Goal: Information Seeking & Learning: Learn about a topic

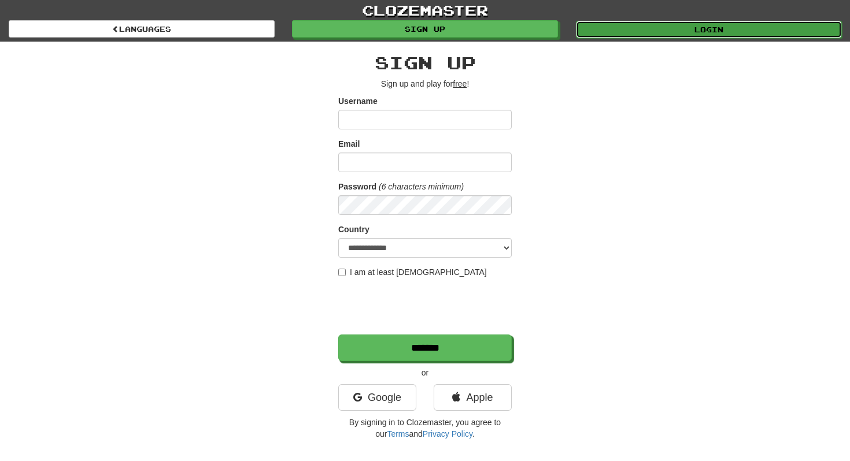
click at [670, 34] on link "Login" at bounding box center [709, 29] width 266 height 17
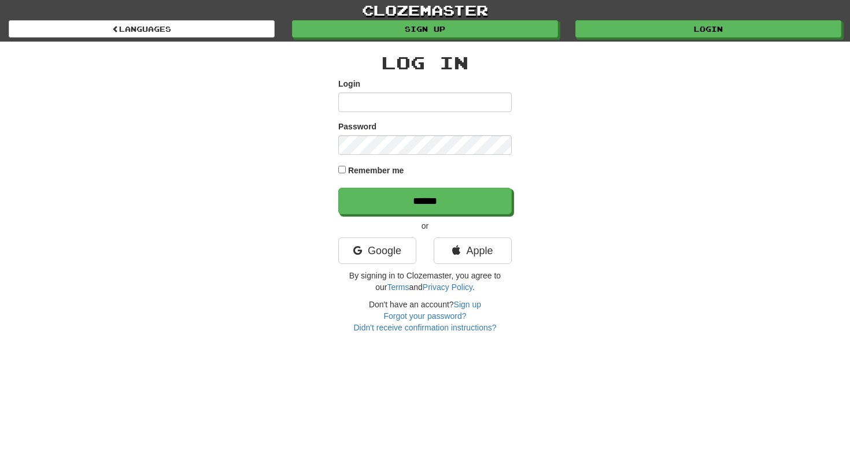
type input "**********"
click at [348, 165] on label "Remember me" at bounding box center [376, 171] width 56 height 12
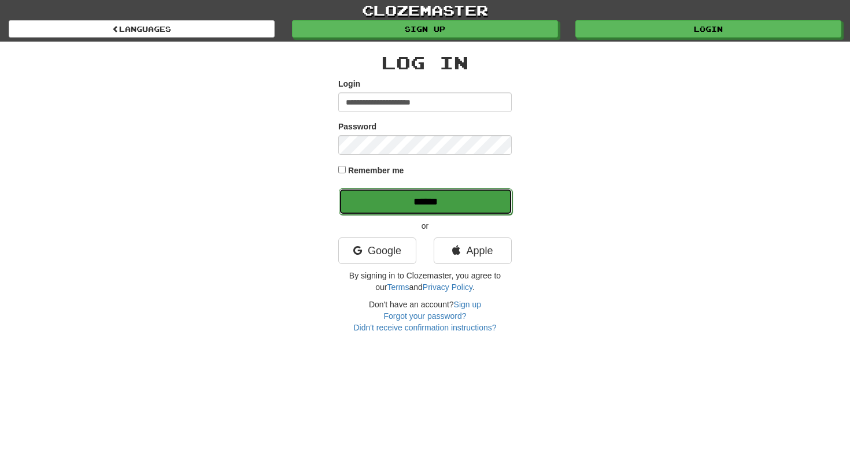
click at [443, 201] on input "******" at bounding box center [425, 201] width 173 height 27
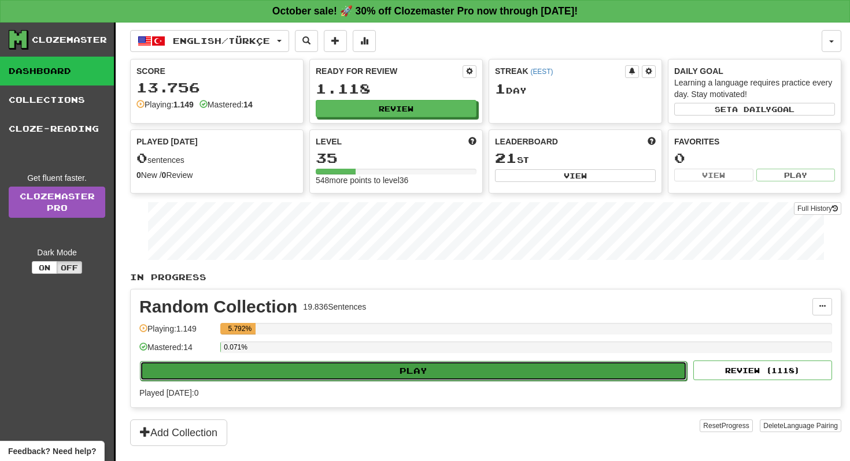
click at [342, 377] on button "Play" at bounding box center [413, 371] width 547 height 20
select select "**"
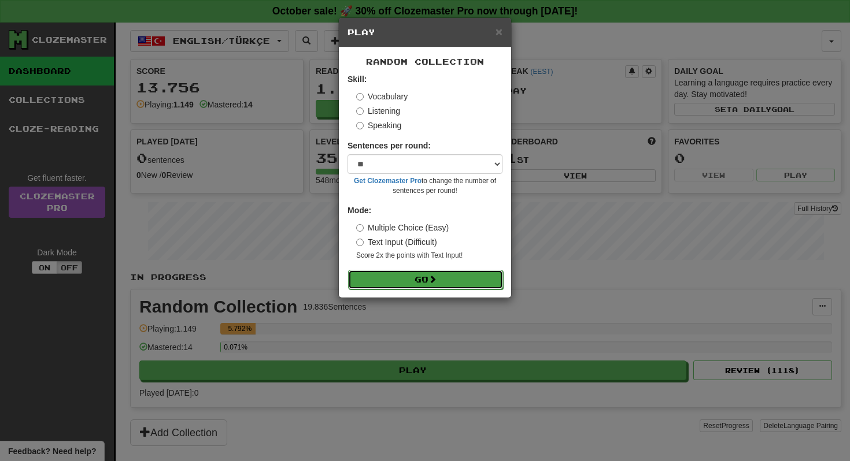
click at [424, 275] on button "Go" at bounding box center [425, 280] width 155 height 20
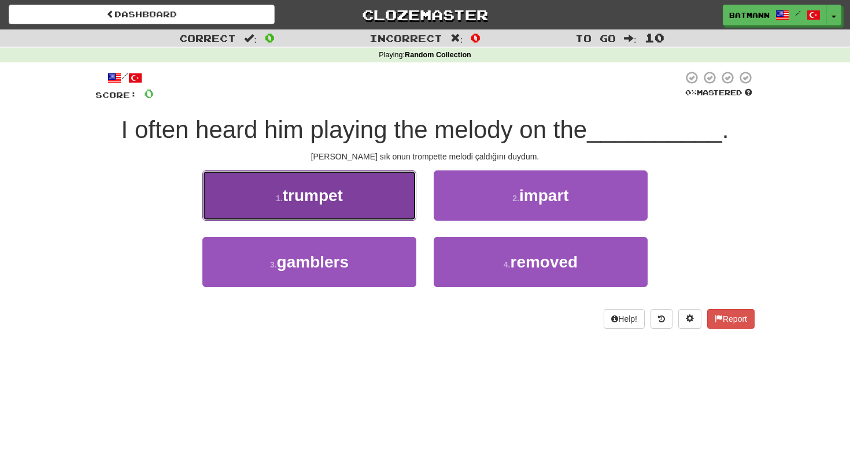
click at [358, 209] on button "1 . trumpet" at bounding box center [309, 196] width 214 height 50
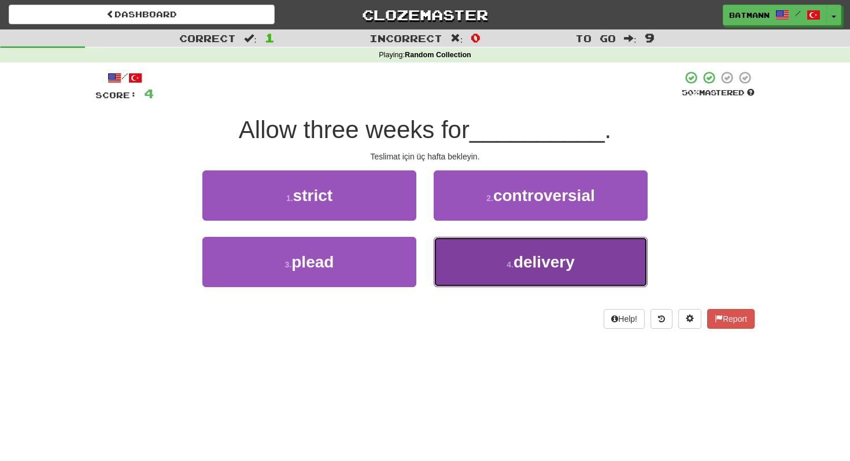
click at [507, 254] on button "4 . delivery" at bounding box center [541, 262] width 214 height 50
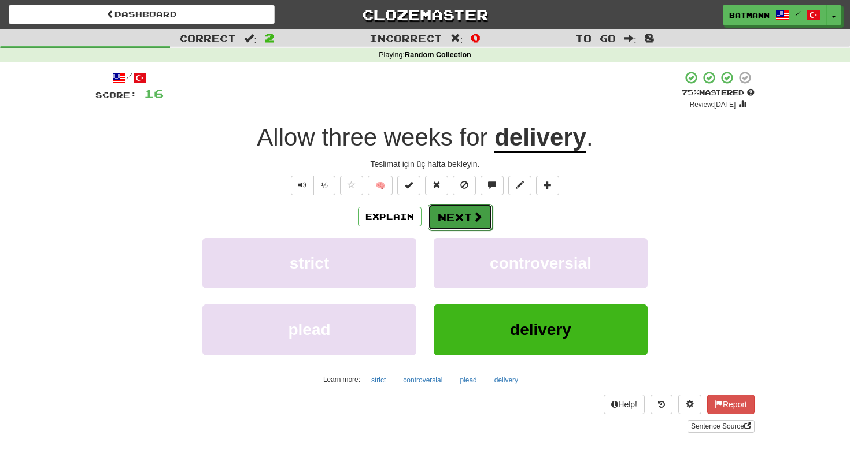
click at [480, 222] on span at bounding box center [477, 217] width 10 height 10
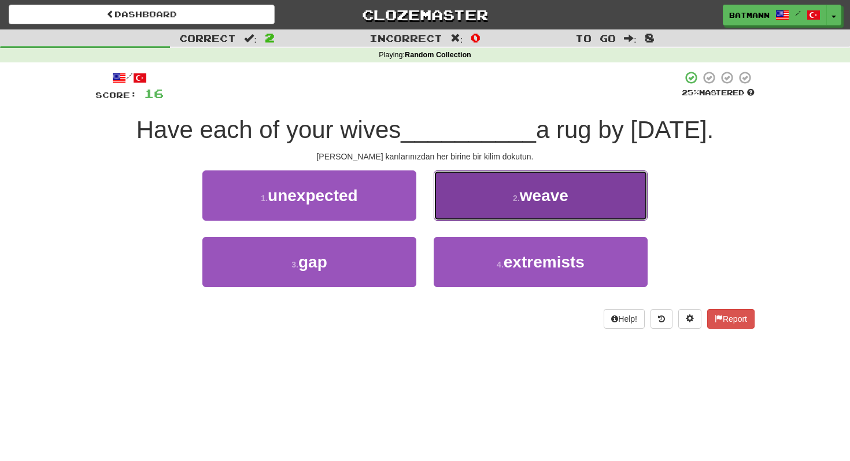
click at [517, 206] on button "2 . weave" at bounding box center [541, 196] width 214 height 50
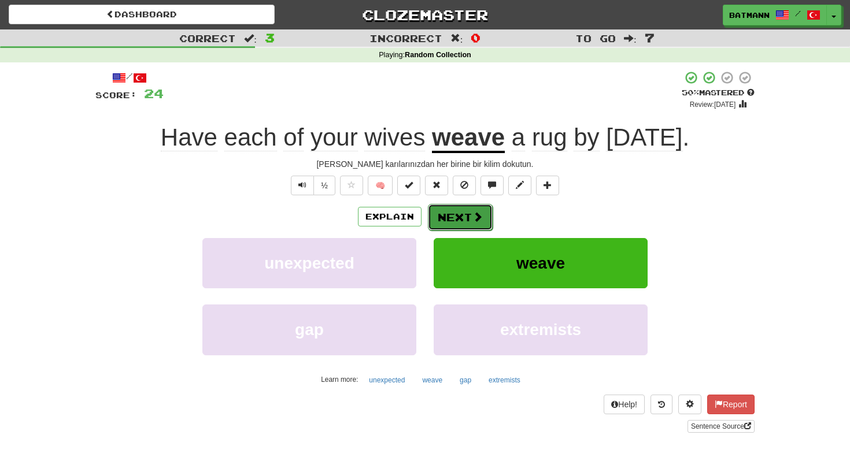
click at [479, 219] on span at bounding box center [477, 217] width 10 height 10
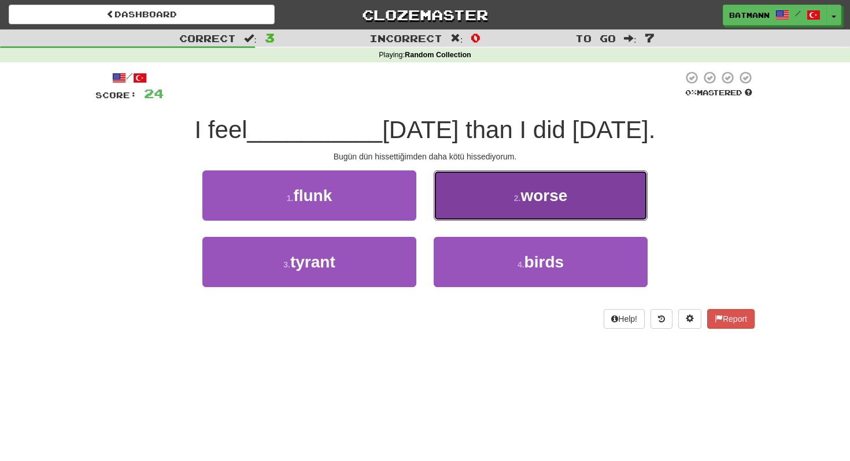
click at [548, 216] on button "2 . worse" at bounding box center [541, 196] width 214 height 50
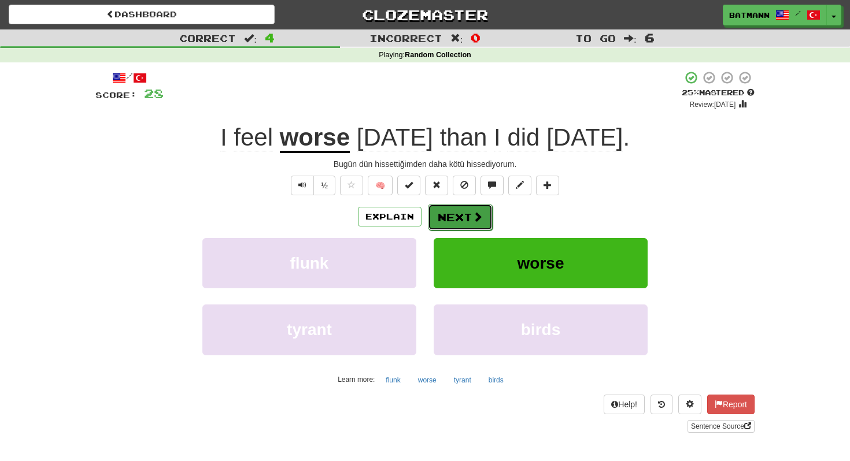
click at [482, 216] on button "Next" at bounding box center [460, 217] width 65 height 27
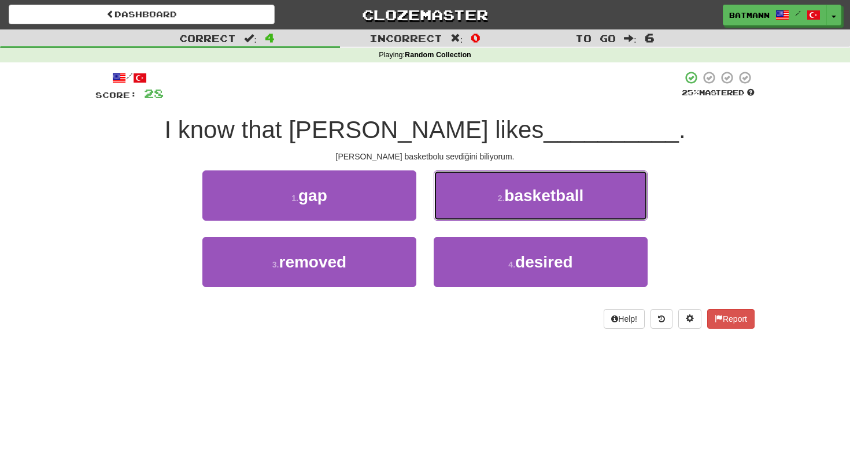
click at [482, 216] on button "2 . basketball" at bounding box center [541, 196] width 214 height 50
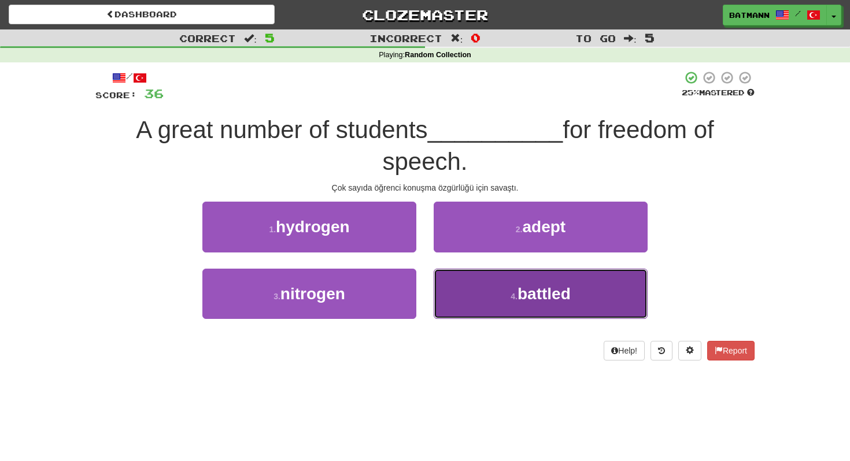
click at [542, 285] on span "battled" at bounding box center [543, 294] width 53 height 18
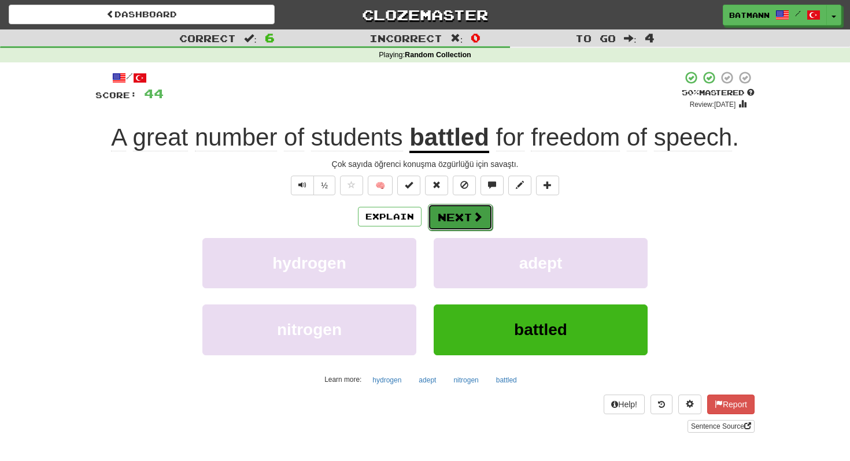
click at [479, 213] on span at bounding box center [477, 217] width 10 height 10
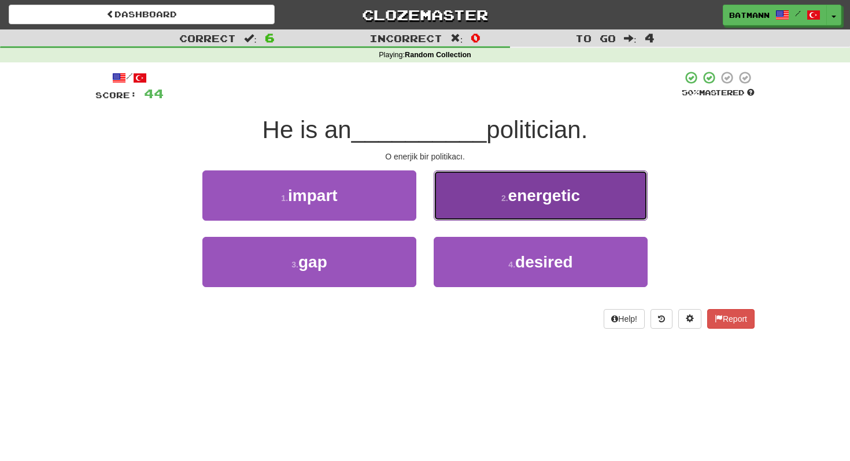
click at [610, 185] on button "2 . energetic" at bounding box center [541, 196] width 214 height 50
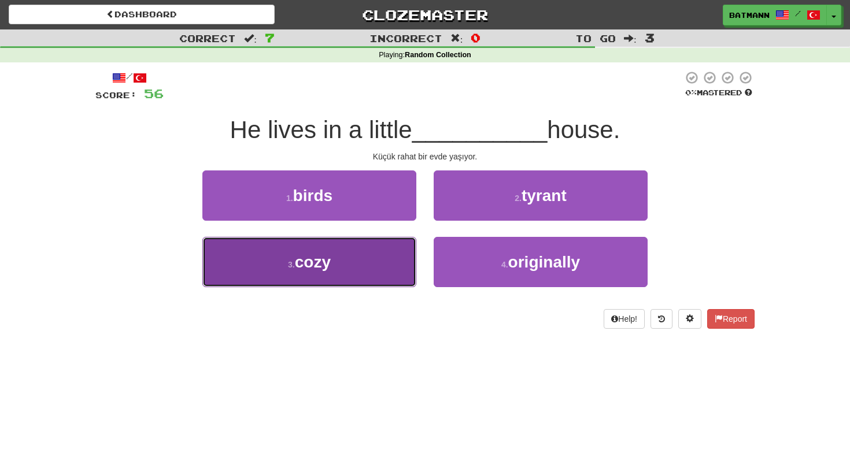
click at [355, 261] on button "3 . cozy" at bounding box center [309, 262] width 214 height 50
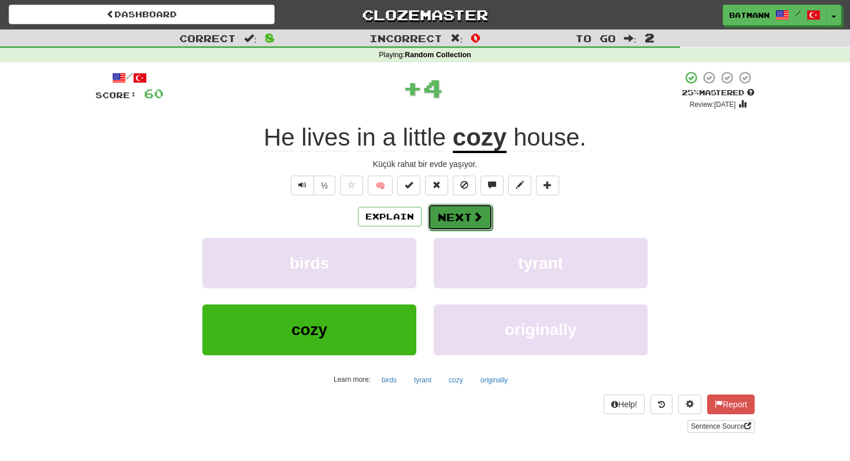
click at [464, 219] on button "Next" at bounding box center [460, 217] width 65 height 27
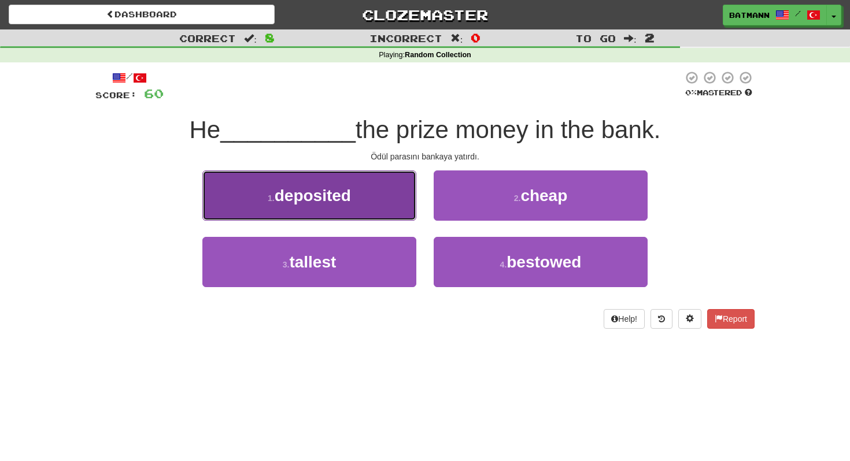
click at [370, 208] on button "1 . deposited" at bounding box center [309, 196] width 214 height 50
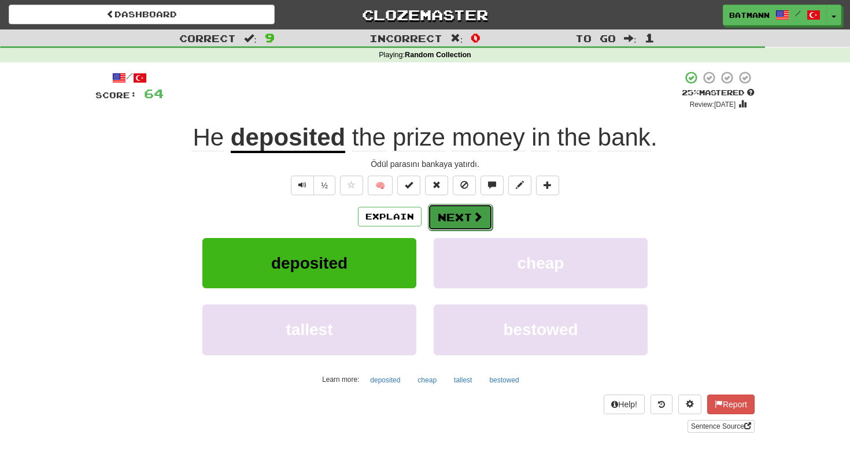
click at [480, 222] on span at bounding box center [477, 217] width 10 height 10
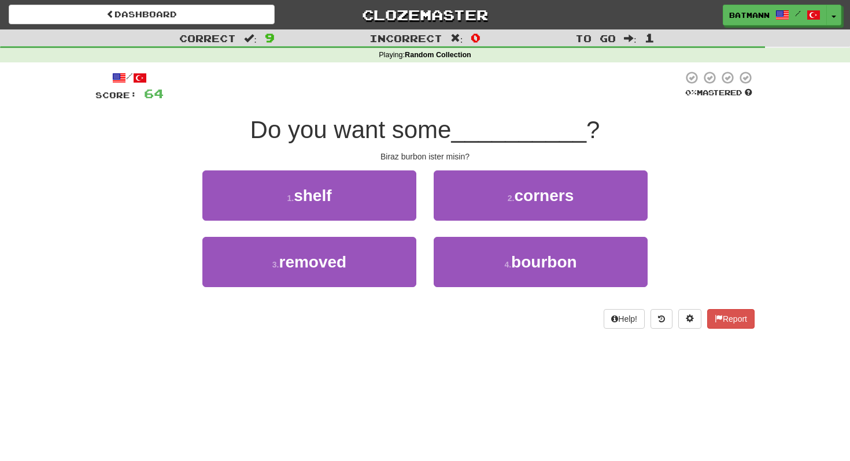
click at [386, 120] on span "Do you want some" at bounding box center [350, 129] width 201 height 27
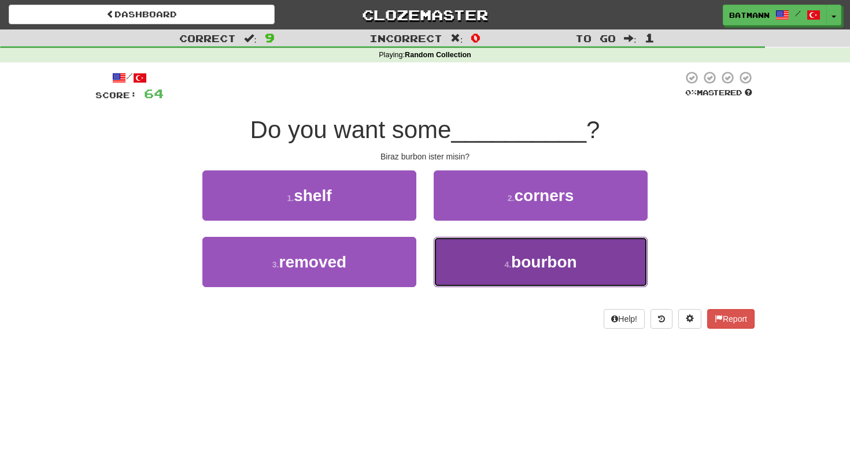
click at [561, 262] on span "bourbon" at bounding box center [544, 262] width 66 height 18
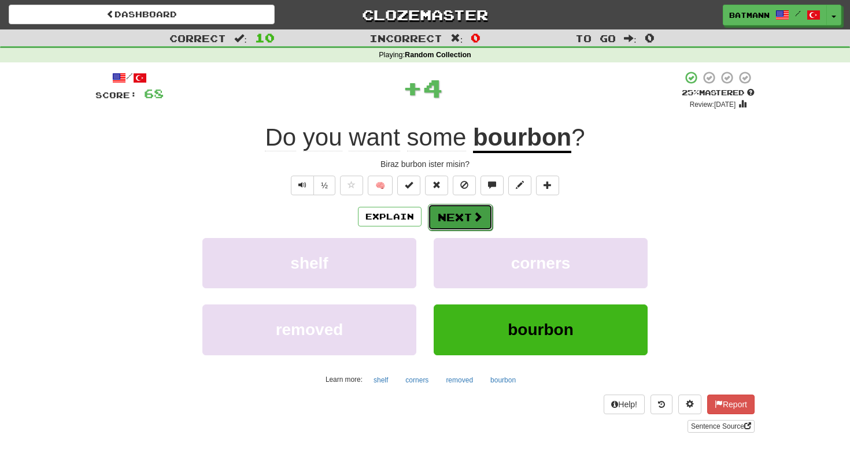
click at [484, 229] on button "Next" at bounding box center [460, 217] width 65 height 27
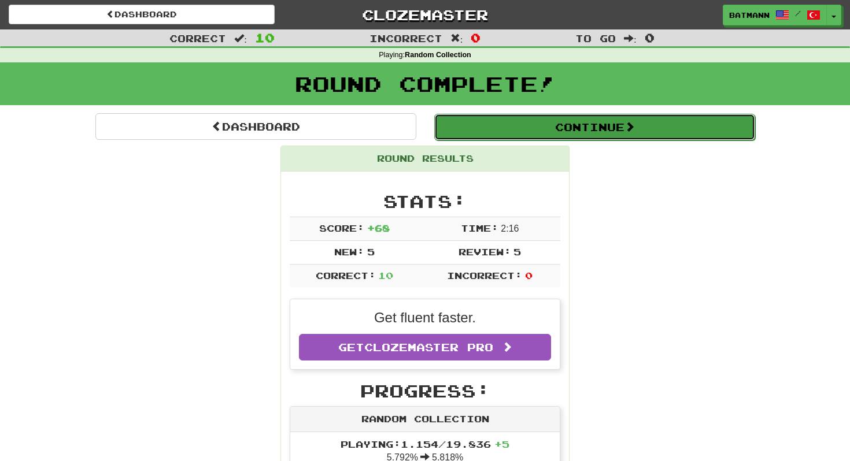
click at [637, 138] on button "Continue" at bounding box center [594, 127] width 321 height 27
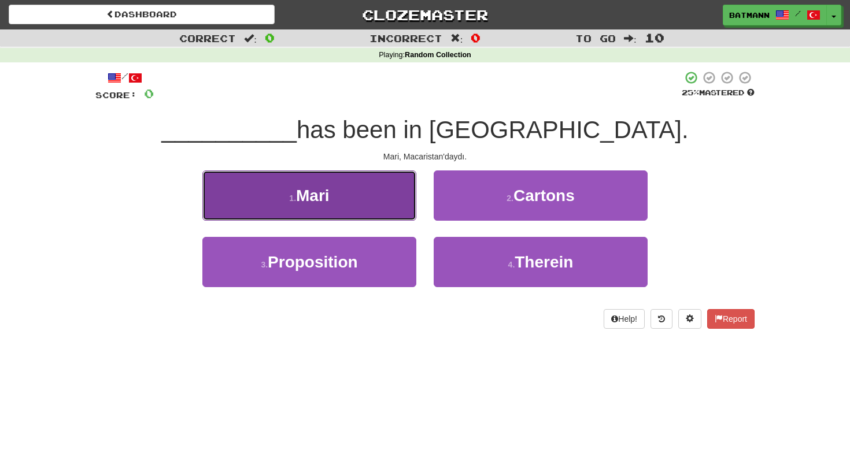
click at [367, 178] on button "1 . Mari" at bounding box center [309, 196] width 214 height 50
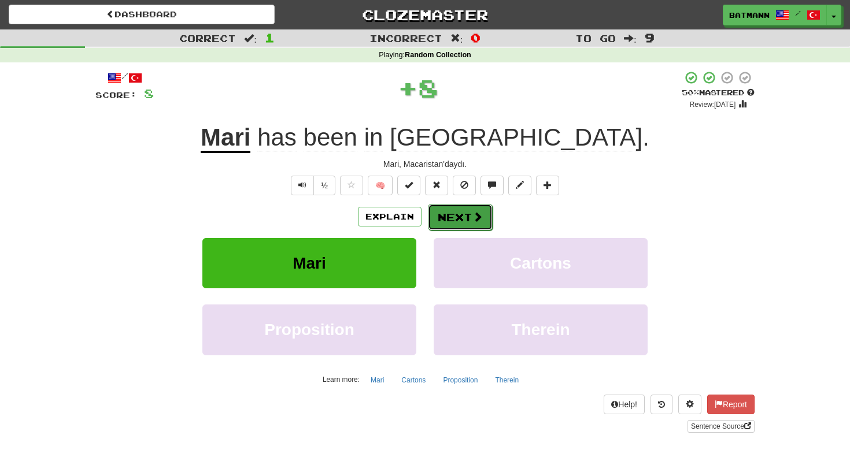
click at [473, 218] on span at bounding box center [477, 217] width 10 height 10
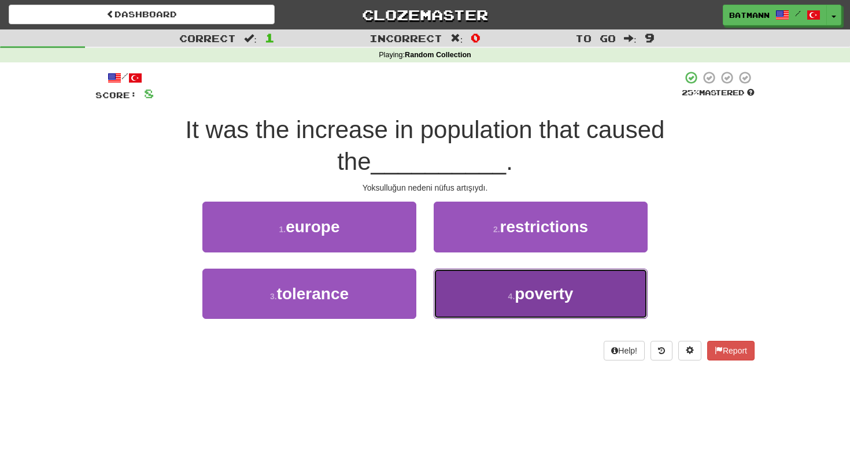
click at [562, 287] on span "poverty" at bounding box center [544, 294] width 58 height 18
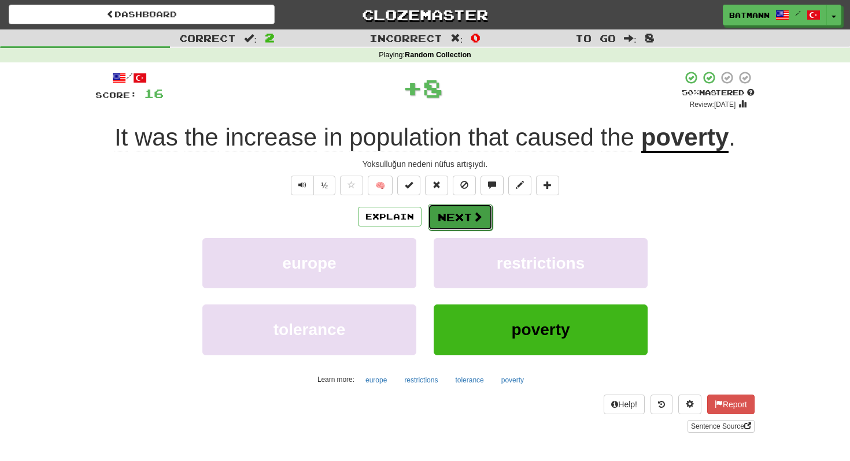
click at [471, 225] on button "Next" at bounding box center [460, 217] width 65 height 27
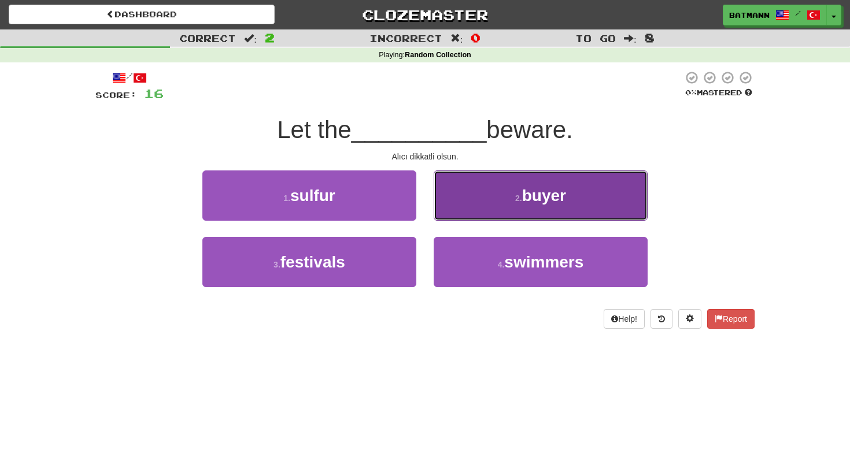
click at [616, 206] on button "2 . buyer" at bounding box center [541, 196] width 214 height 50
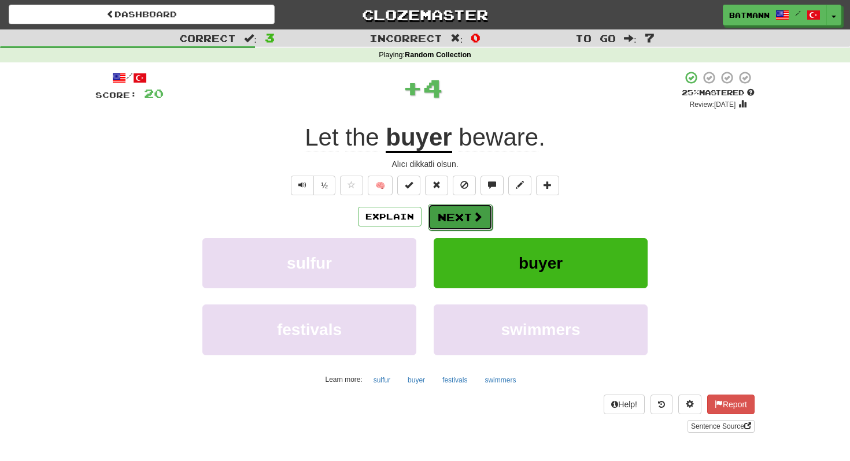
click at [469, 220] on button "Next" at bounding box center [460, 217] width 65 height 27
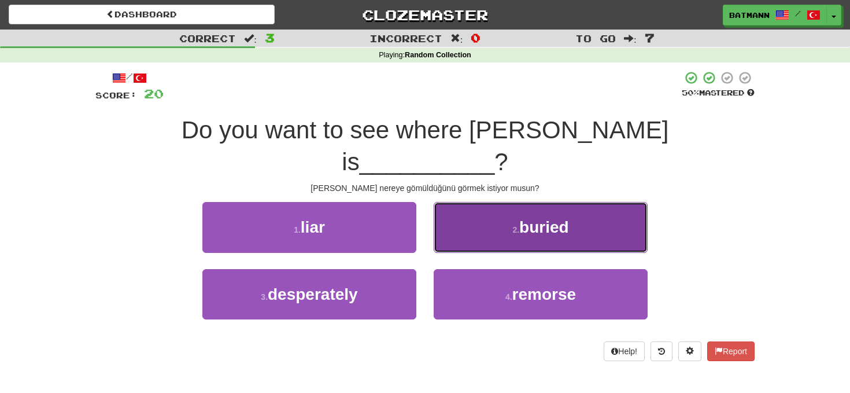
click at [549, 218] on span "buried" at bounding box center [544, 227] width 50 height 18
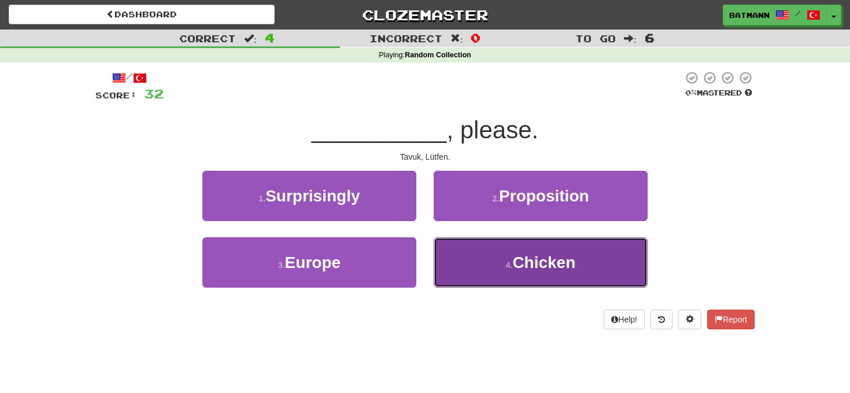
click at [548, 254] on span "Chicken" at bounding box center [543, 262] width 63 height 18
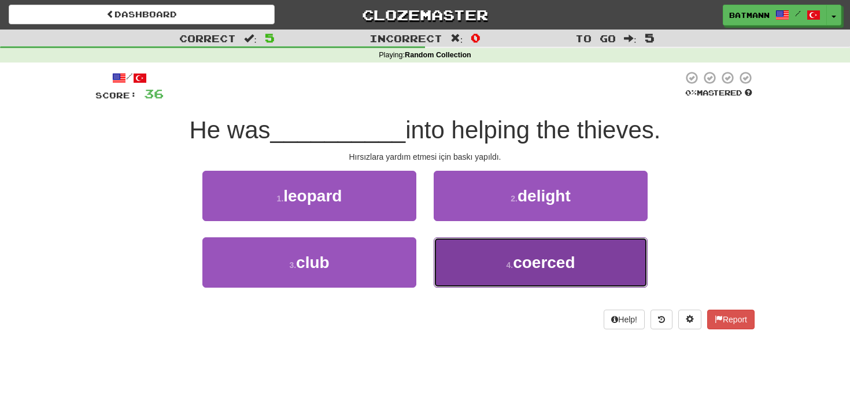
click at [553, 254] on span "coerced" at bounding box center [544, 262] width 62 height 18
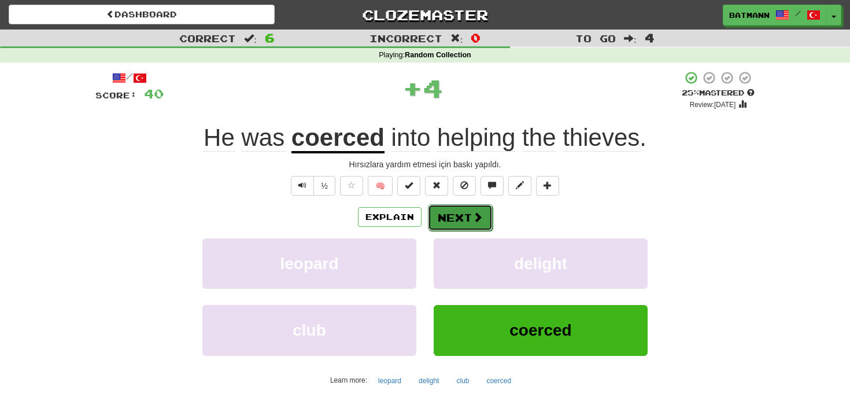
click at [485, 221] on button "Next" at bounding box center [460, 217] width 65 height 27
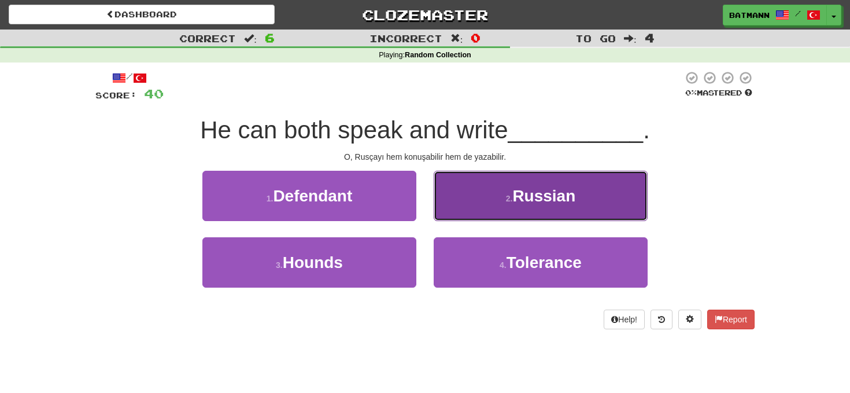
click at [534, 201] on span "Russian" at bounding box center [543, 196] width 63 height 18
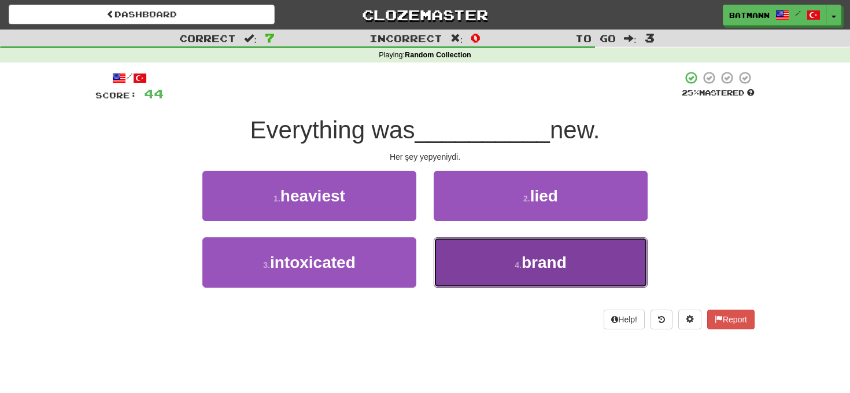
click at [522, 263] on small "4 ." at bounding box center [518, 264] width 7 height 9
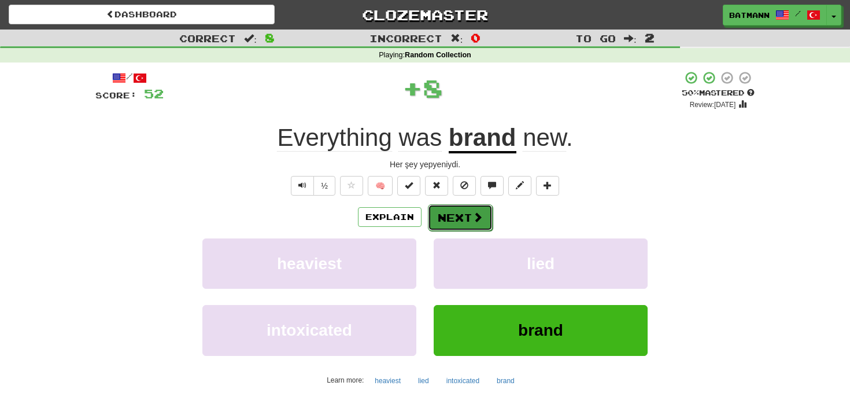
click at [471, 217] on button "Next" at bounding box center [460, 217] width 65 height 27
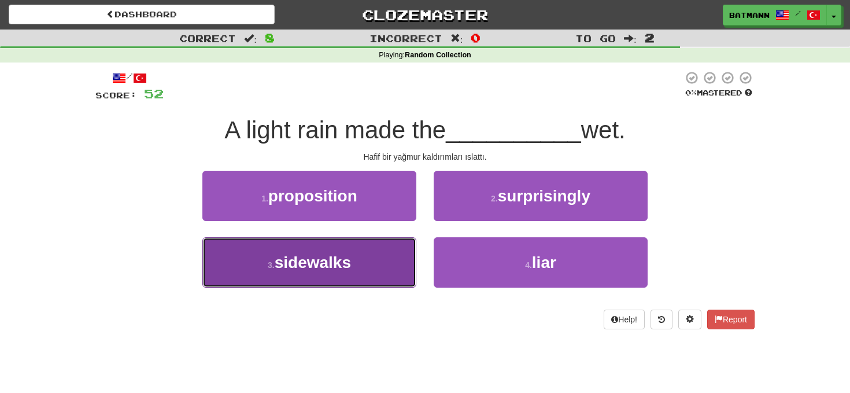
click at [308, 253] on span "sidewalks" at bounding box center [313, 262] width 76 height 18
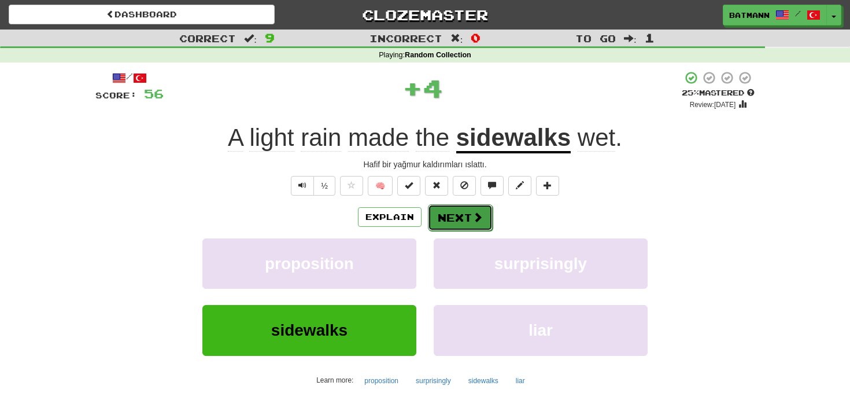
click at [470, 217] on button "Next" at bounding box center [460, 217] width 65 height 27
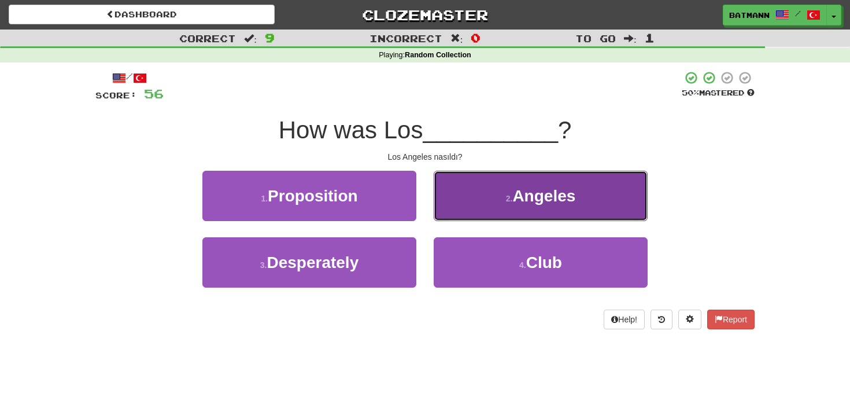
click at [487, 220] on button "2 . Angeles" at bounding box center [541, 196] width 214 height 50
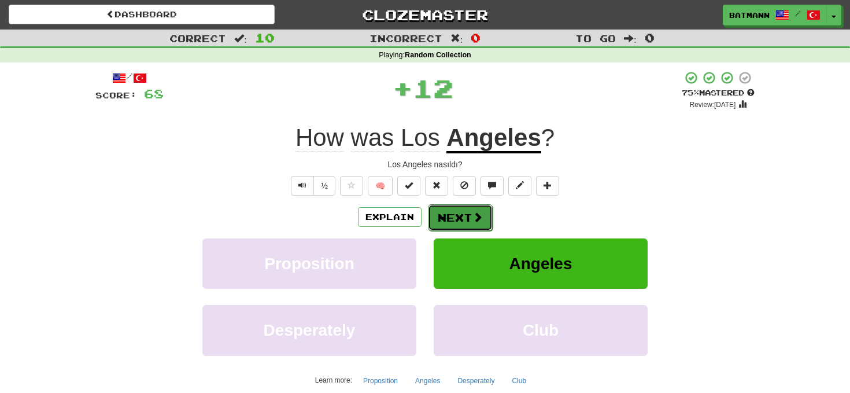
click at [469, 213] on button "Next" at bounding box center [460, 217] width 65 height 27
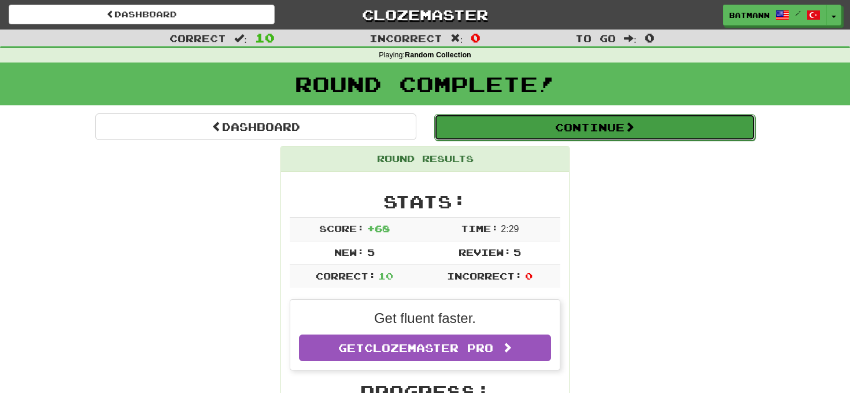
click at [572, 136] on button "Continue" at bounding box center [594, 127] width 321 height 27
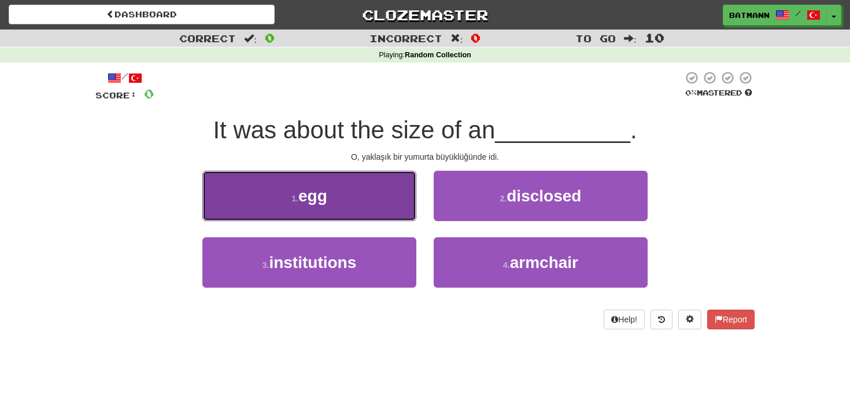
click at [405, 198] on button "1 . egg" at bounding box center [309, 196] width 214 height 50
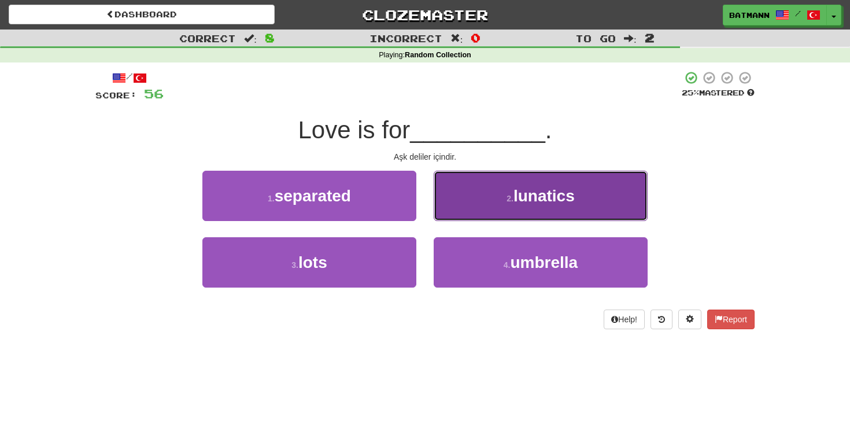
click at [519, 190] on span "lunatics" at bounding box center [543, 196] width 61 height 18
